Goal: Find specific page/section: Find specific page/section

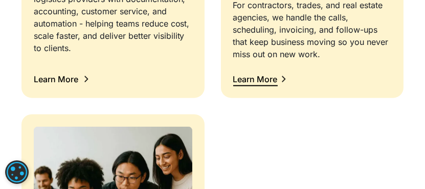
scroll to position [1280, 0]
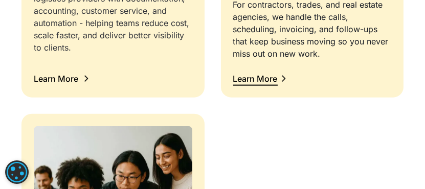
click at [66, 78] on div "Learn More" at bounding box center [56, 79] width 45 height 8
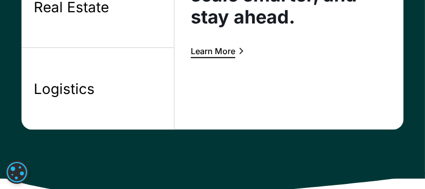
scroll to position [1024, 0]
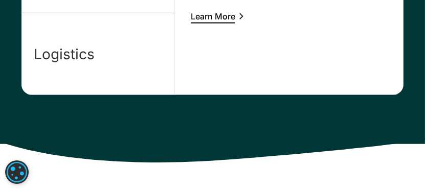
click at [72, 57] on div "Logistics" at bounding box center [64, 54] width 61 height 18
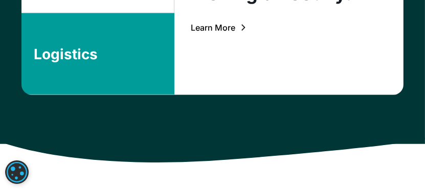
click at [209, 29] on div "Learn More" at bounding box center [213, 28] width 45 height 8
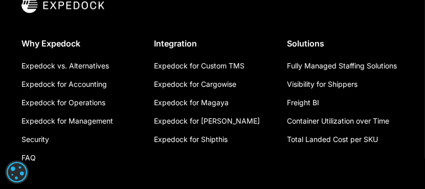
scroll to position [2859, 0]
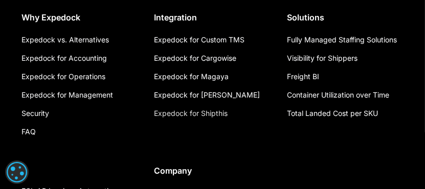
click at [220, 113] on link "Expedock for Shipthis" at bounding box center [192, 113] width 74 height 18
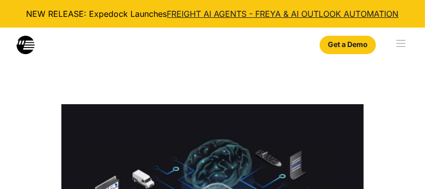
select select
click at [334, 44] on link "Get a Demo" at bounding box center [348, 45] width 56 height 18
